Goal: Information Seeking & Learning: Obtain resource

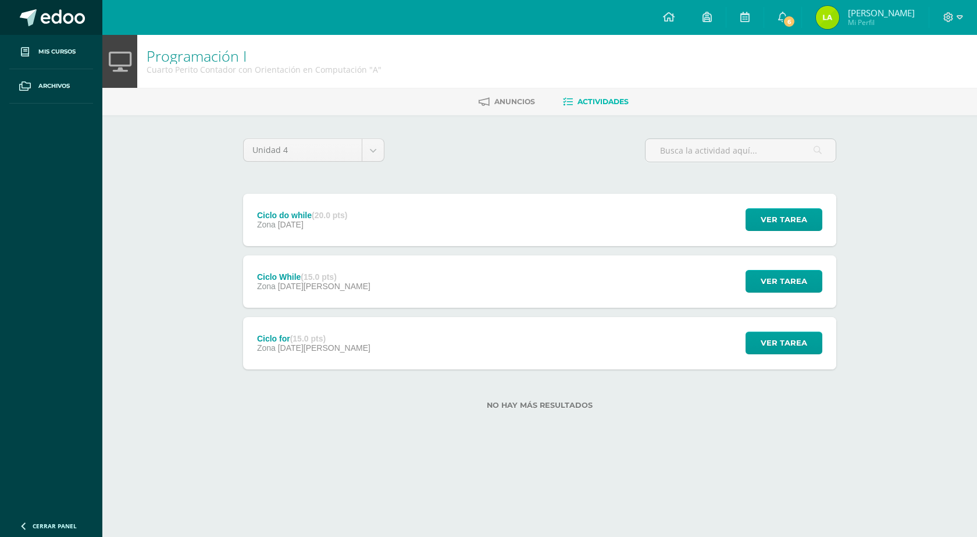
click at [29, 26] on link at bounding box center [51, 17] width 102 height 35
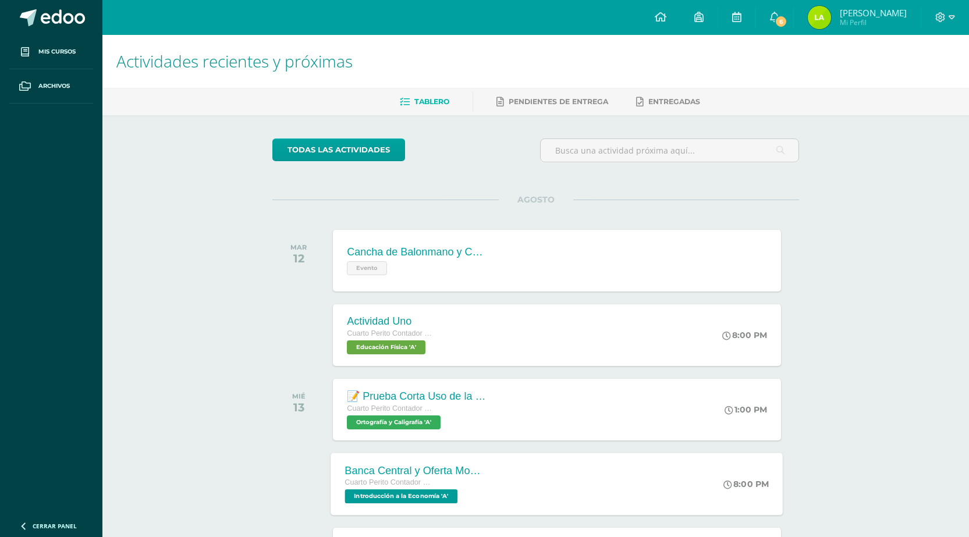
click at [436, 496] on span "Introducción a la Economía 'A'" at bounding box center [401, 496] width 113 height 14
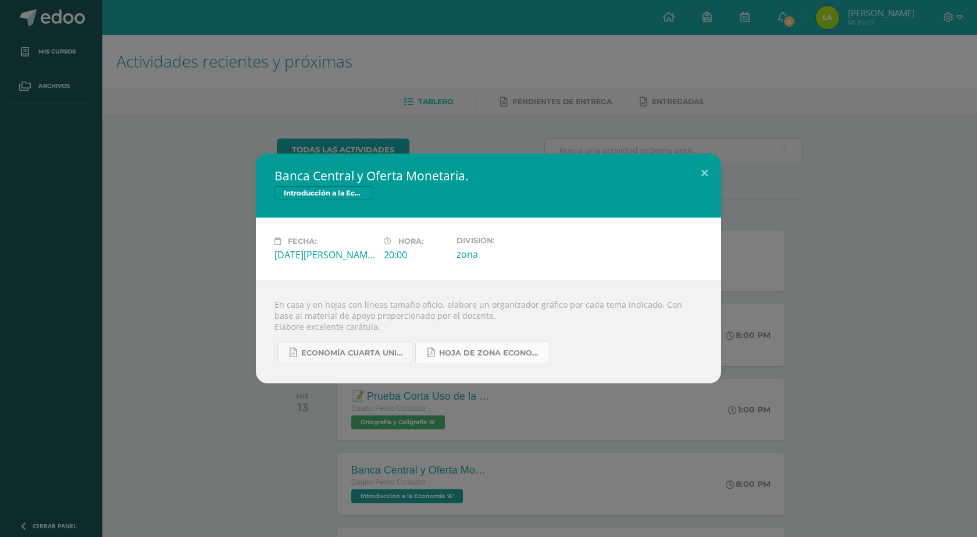
click at [520, 356] on span "Hoja de Zona Economía.pdf" at bounding box center [491, 352] width 105 height 9
click at [323, 350] on span "ECONOMÍA CUARTA UNIDAD.pdf" at bounding box center [353, 352] width 105 height 9
